Goal: Task Accomplishment & Management: Manage account settings

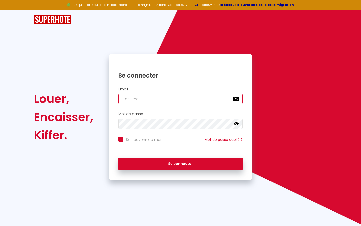
type input "l"
checkbox input "true"
type input "le"
checkbox input "true"
type input "les"
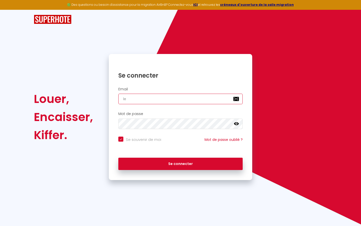
checkbox input "true"
type input "lesp"
checkbox input "true"
type input "lespa"
checkbox input "true"
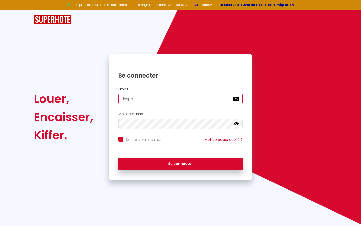
type input "lespac"
checkbox input "true"
type input "lespace"
checkbox input "true"
type input "lespaced"
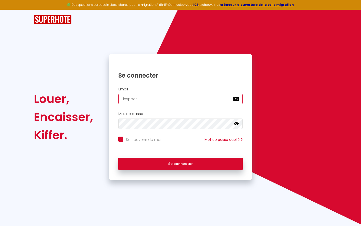
checkbox input "true"
type input "lespacede"
checkbox input "true"
type input "lespacedet"
checkbox input "true"
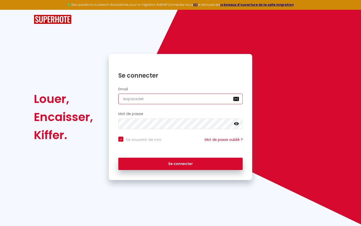
type input "lespacedete"
checkbox input "true"
type input "lespacedeten"
checkbox input "true"
type input "lespacedetent"
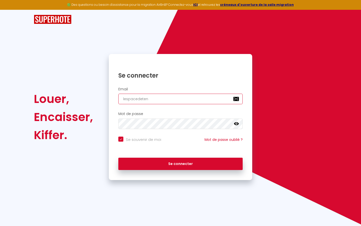
checkbox input "true"
type input "lespacedetente"
checkbox input "true"
type input "lespacedetente@"
checkbox input "true"
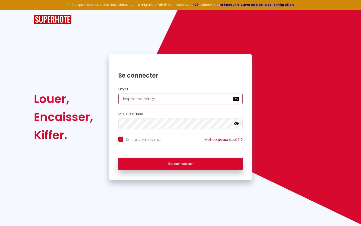
type input "lespacedetente@g"
checkbox input "true"
type input "lespacedetente@gm"
checkbox input "true"
type input "lespacedetente@gma"
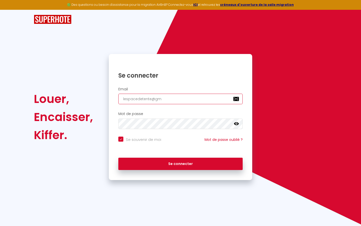
checkbox input "true"
type input "lespacedetente@gmai"
checkbox input "true"
type input "[EMAIL_ADDRESS]"
checkbox input "true"
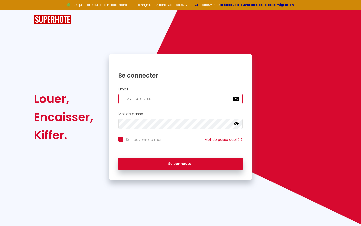
type input "[EMAIL_ADDRESS]."
checkbox input "true"
type input "lespacedetente@gmail.c"
checkbox input "true"
type input "[EMAIL_ADDRESS][DOMAIN_NAME]"
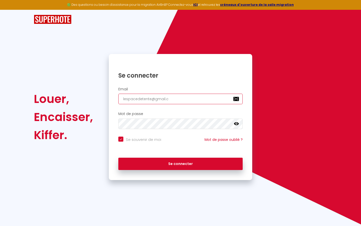
checkbox input "true"
type input "[EMAIL_ADDRESS][DOMAIN_NAME]"
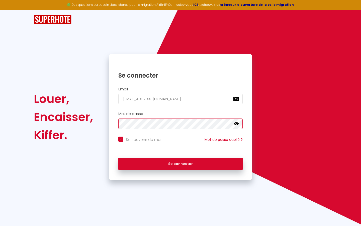
checkbox input "true"
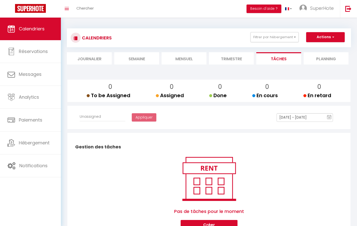
select select
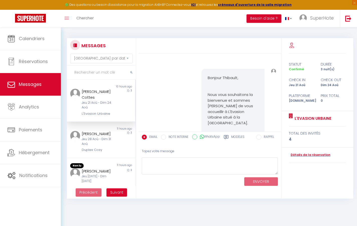
scroll to position [9629, 0]
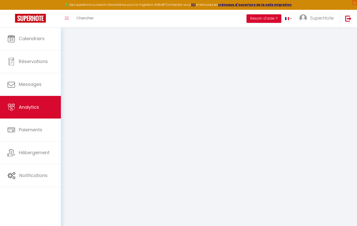
select select "2025"
select select "9"
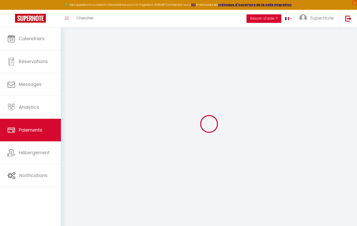
select select "2"
select select "0"
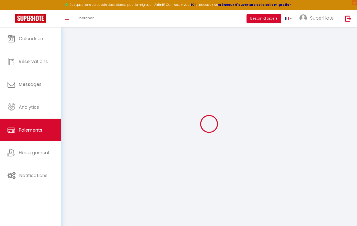
select select "0"
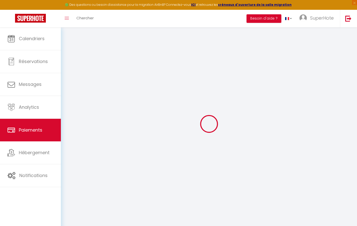
select select "0"
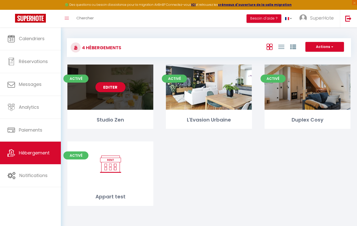
select select "3"
select select "2"
select select "1"
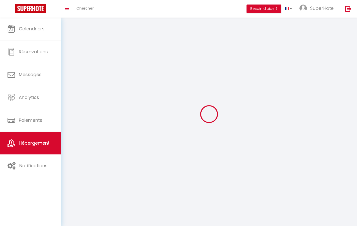
select select
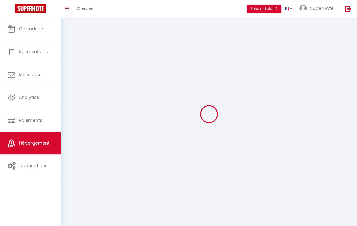
checkbox input "false"
select select
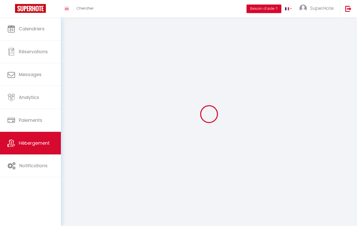
select select
select select "1"
select select
select select "28"
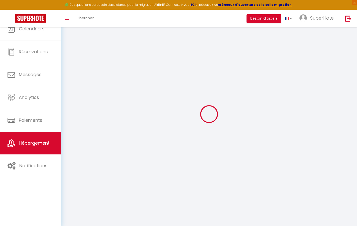
select select
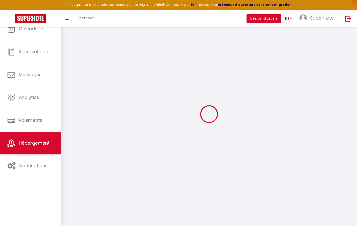
select select
checkbox input "false"
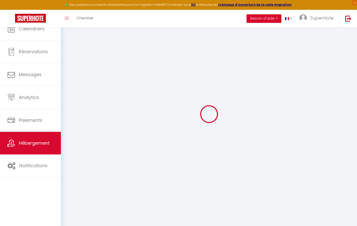
select select
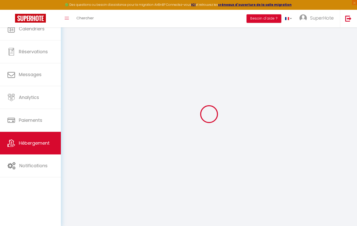
select select
checkbox input "false"
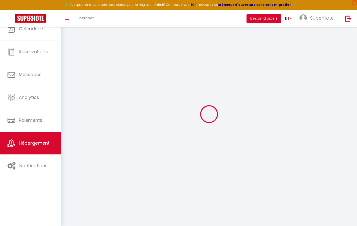
checkbox input "false"
select select
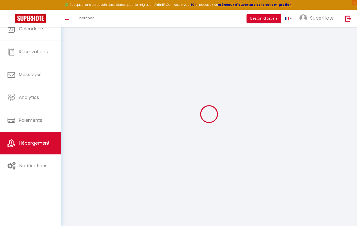
select select
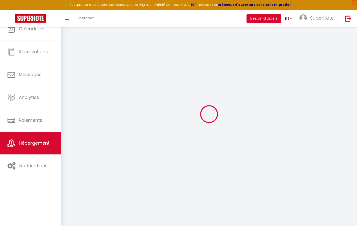
checkbox input "false"
select select
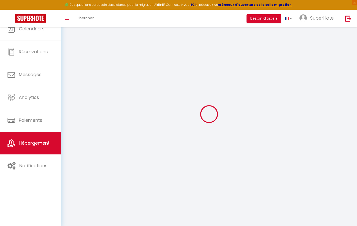
select select
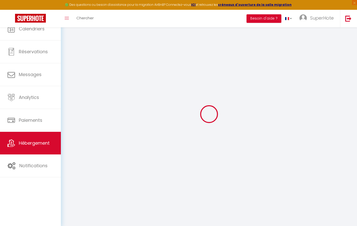
select select
checkbox input "false"
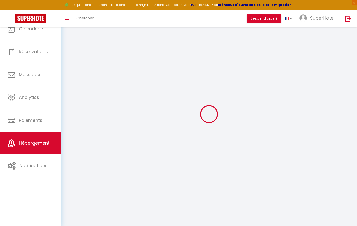
checkbox input "false"
select select
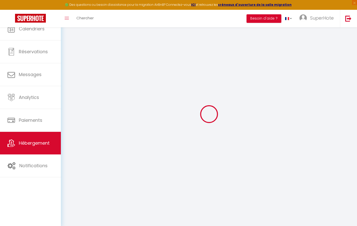
select select
checkbox input "false"
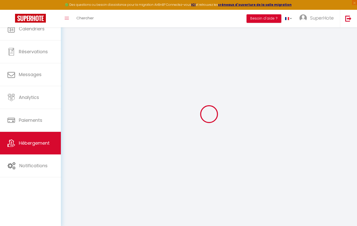
checkbox input "false"
select select
